Goal: Task Accomplishment & Management: Use online tool/utility

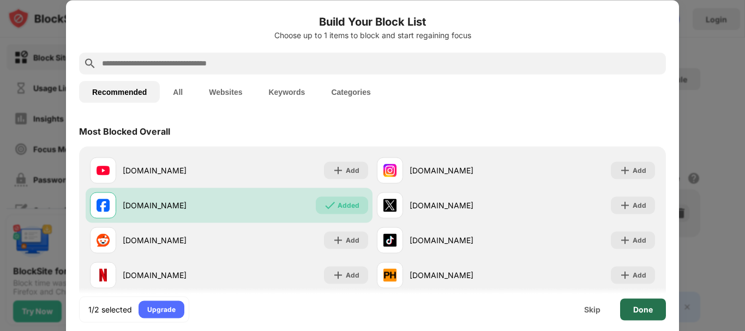
click at [658, 309] on div "Done" at bounding box center [643, 309] width 46 height 22
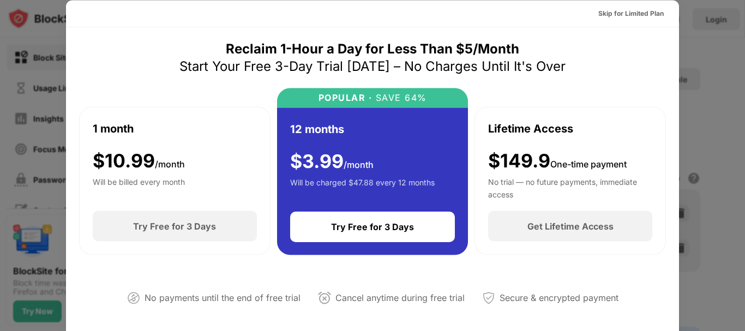
click at [689, 104] on div at bounding box center [372, 165] width 745 height 331
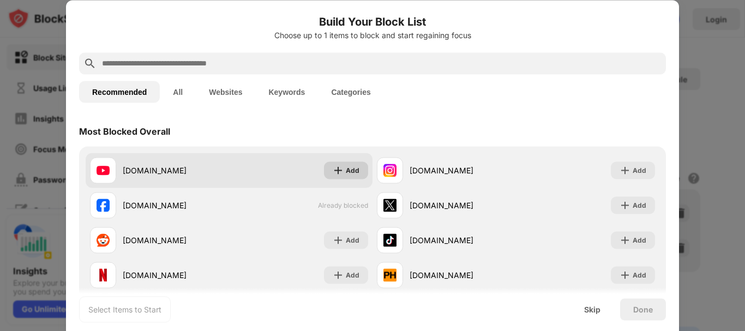
click at [343, 177] on div "Add" at bounding box center [346, 170] width 44 height 17
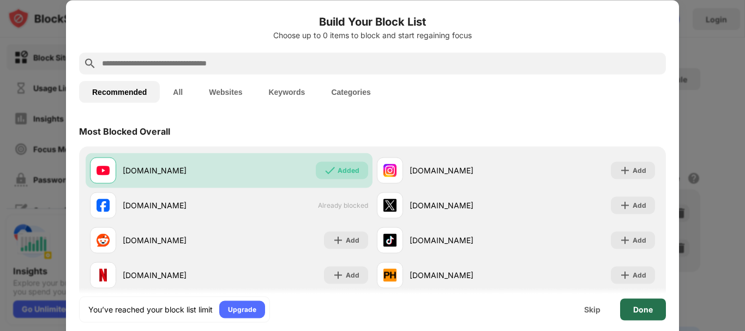
click at [657, 314] on div "Done" at bounding box center [643, 309] width 46 height 22
